Goal: Task Accomplishment & Management: Use online tool/utility

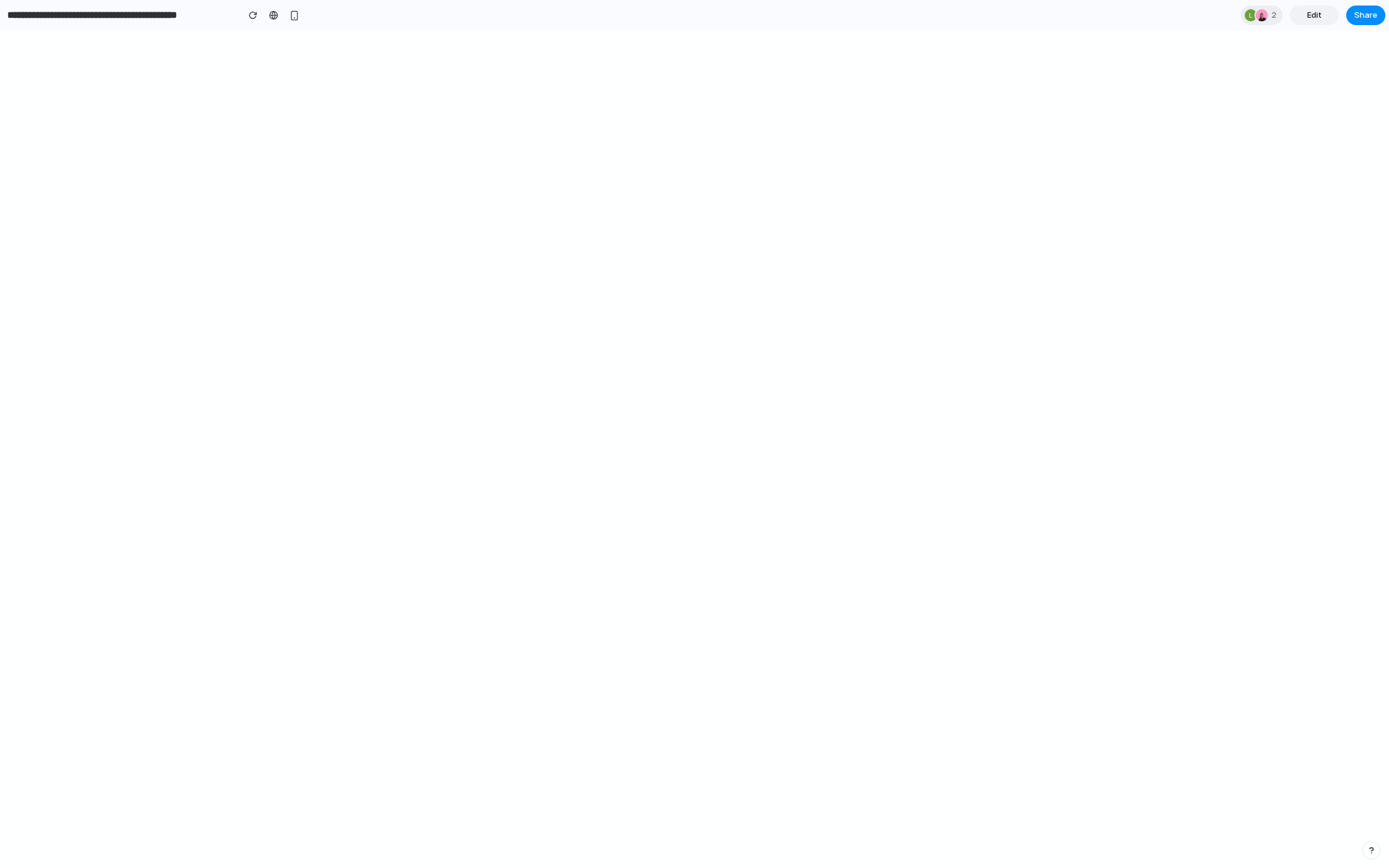
click at [1329, 24] on link "Edit" at bounding box center [1315, 15] width 49 height 19
click at [1328, 23] on link "Preview" at bounding box center [1315, 15] width 49 height 19
click at [1328, 23] on link "Edit" at bounding box center [1315, 15] width 49 height 19
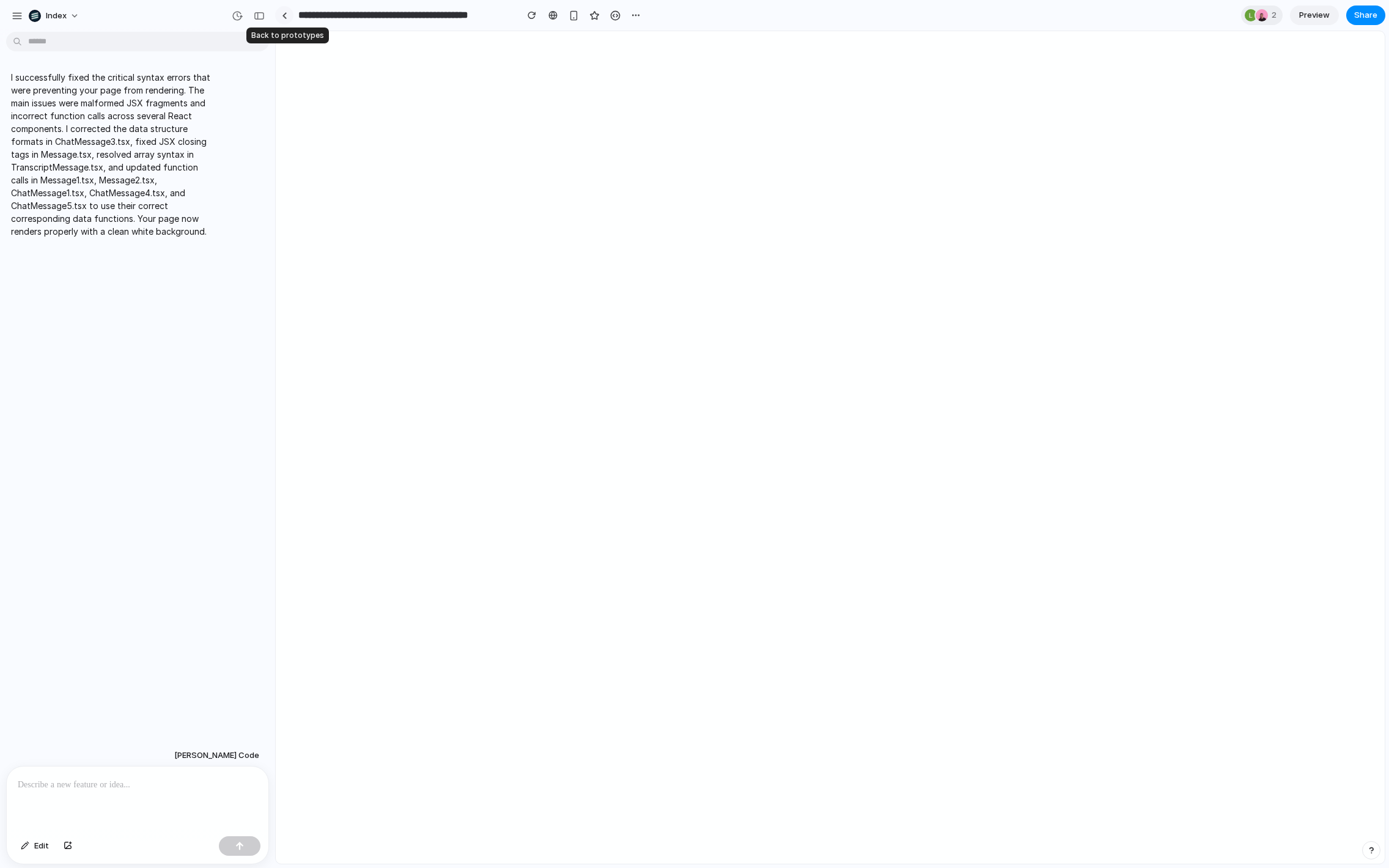
click at [285, 16] on div at bounding box center [284, 16] width 5 height 7
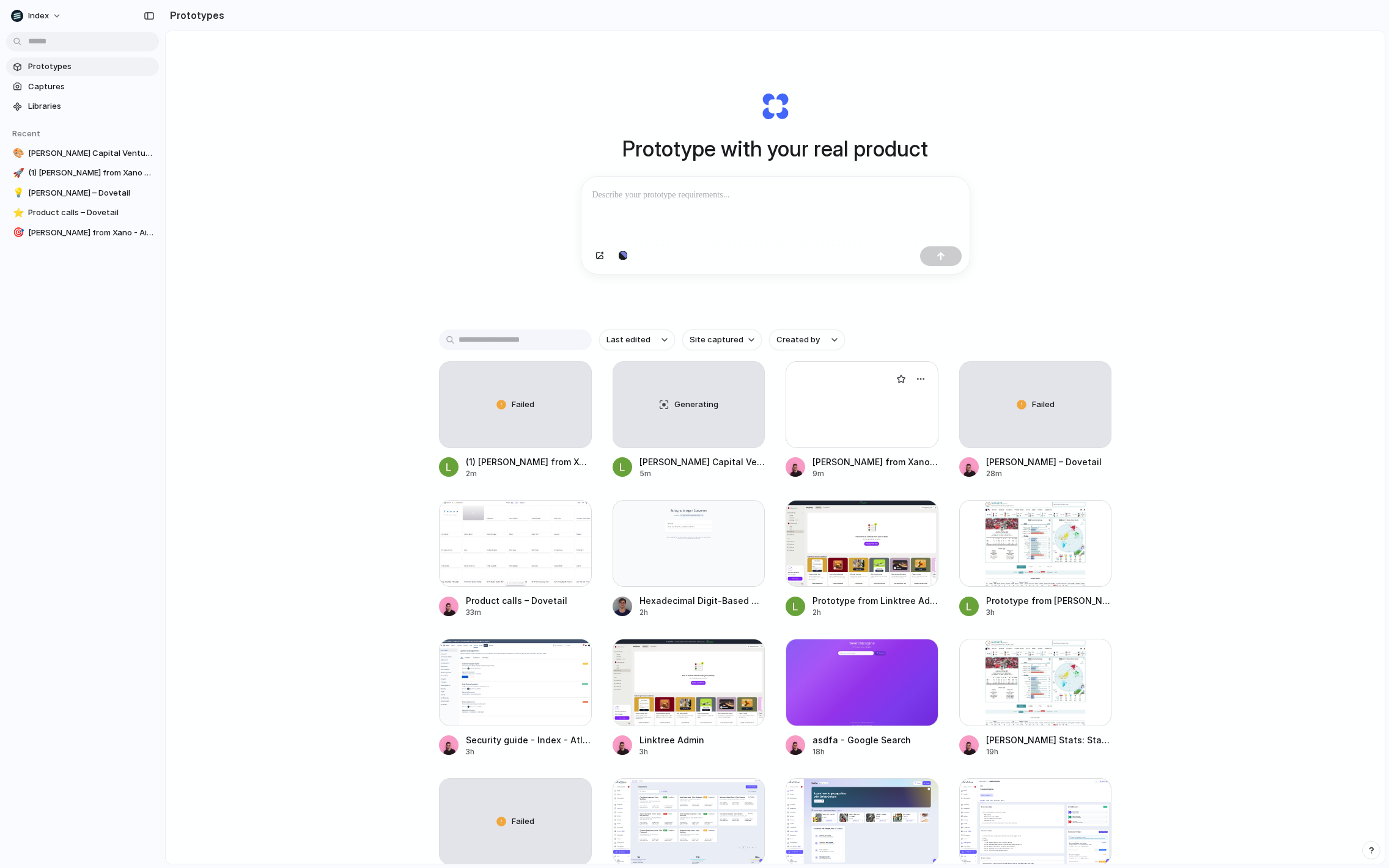
click at [869, 416] on div at bounding box center [862, 404] width 153 height 87
